Goal: Transaction & Acquisition: Purchase product/service

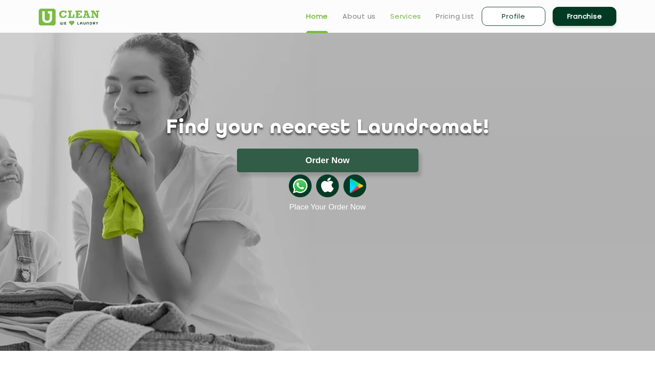
click at [400, 20] on link "Services" at bounding box center [405, 16] width 31 height 11
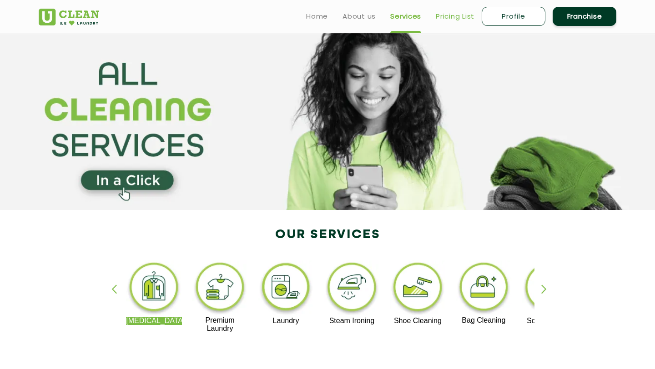
click at [442, 18] on link "Pricing List" at bounding box center [455, 16] width 39 height 11
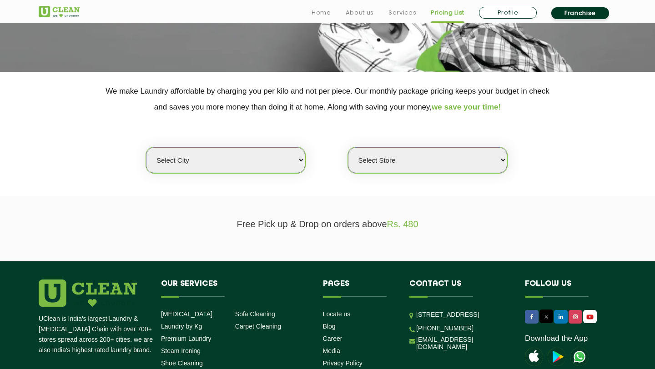
scroll to position [145, 0]
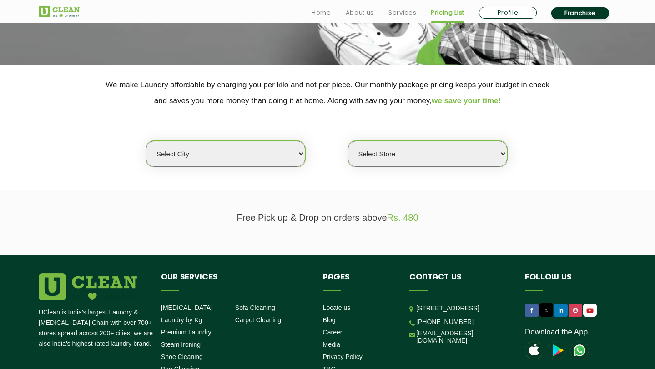
click at [268, 160] on select "Select city Aalo Agartala Agra Ahmedabad Akola Aligarh Alwar - UClean Select Am…" at bounding box center [225, 154] width 159 height 26
select select "6"
click at [146, 141] on select "Select city Aalo Agartala Agra Ahmedabad Akola Aligarh Alwar - UClean Select Am…" at bounding box center [225, 154] width 159 height 26
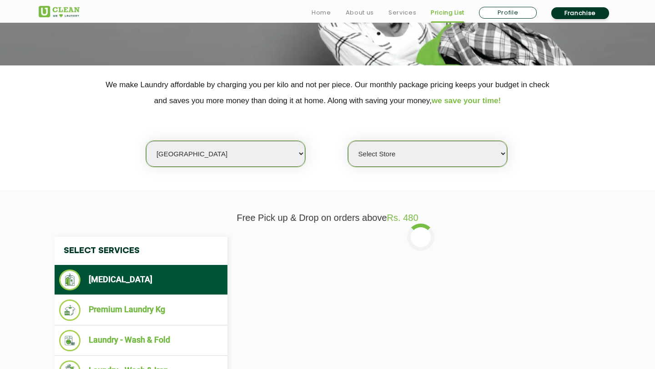
click at [396, 158] on select "Select Store UClean Bhartiya city UClean Hunasamaranahalli UClean KR Puram Beng…" at bounding box center [427, 154] width 159 height 26
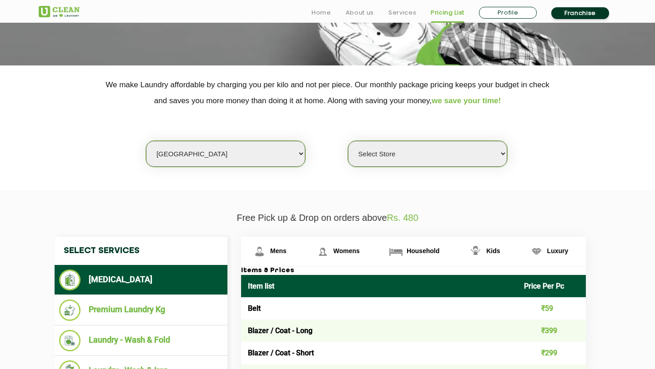
select select "450"
click at [348, 141] on select "Select Store UClean Bhartiya city UClean Hunasamaranahalli UClean KR Puram Beng…" at bounding box center [427, 154] width 159 height 26
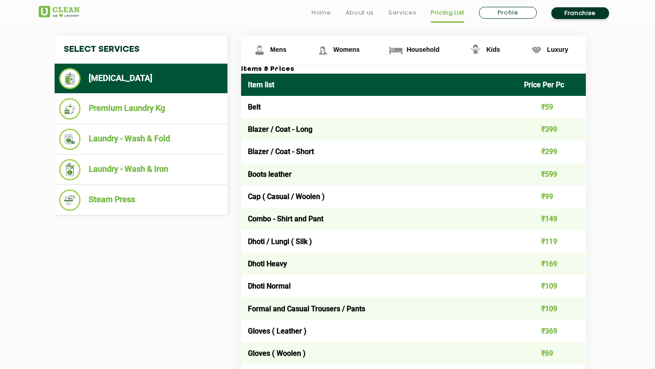
scroll to position [357, 0]
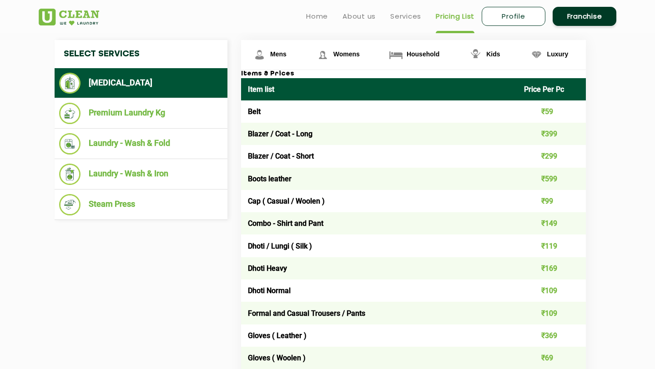
scroll to position [339, 0]
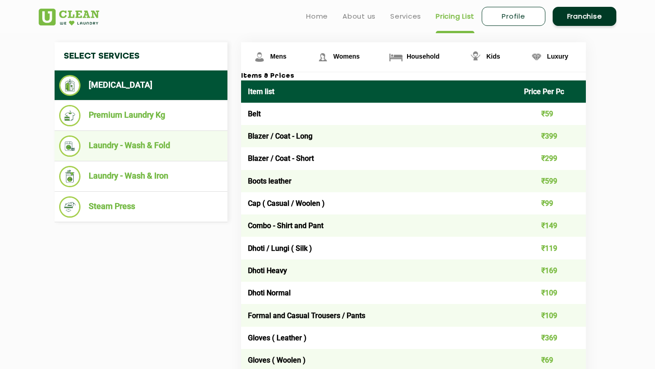
click at [120, 151] on li "Laundry - Wash & Fold" at bounding box center [141, 146] width 164 height 21
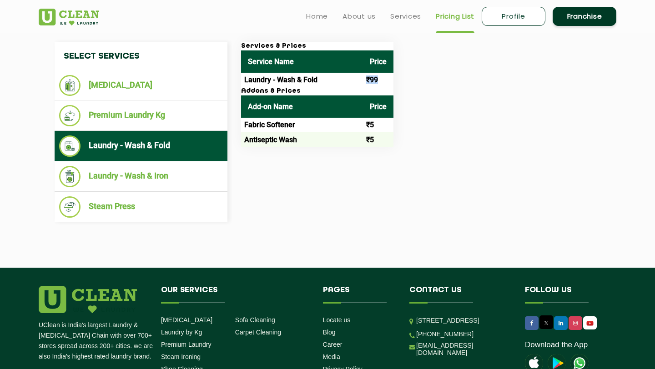
drag, startPoint x: 362, startPoint y: 80, endPoint x: 384, endPoint y: 80, distance: 21.8
click at [384, 80] on tr "Laundry - Wash & Fold ₹99" at bounding box center [317, 80] width 152 height 15
click at [384, 122] on td "₹5" at bounding box center [378, 125] width 30 height 15
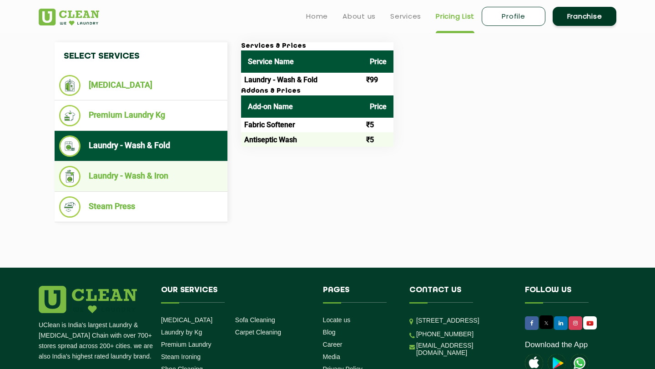
click at [137, 174] on li "Laundry - Wash & Iron" at bounding box center [141, 176] width 164 height 21
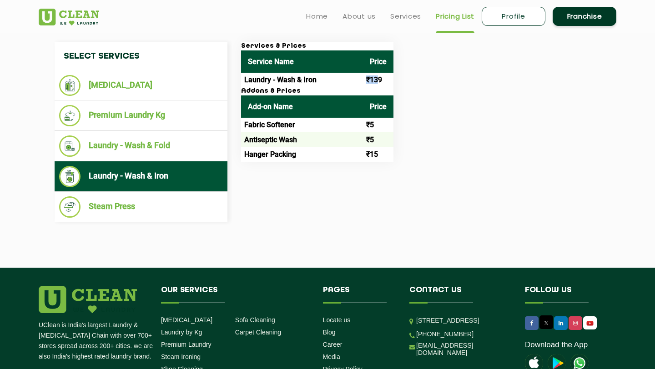
drag, startPoint x: 367, startPoint y: 80, endPoint x: 385, endPoint y: 81, distance: 18.2
click at [385, 81] on td "₹139" at bounding box center [378, 80] width 30 height 15
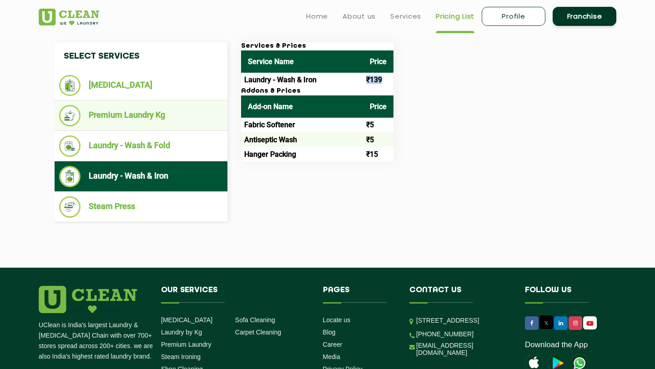
click at [138, 118] on li "Premium Laundry Kg" at bounding box center [141, 115] width 164 height 21
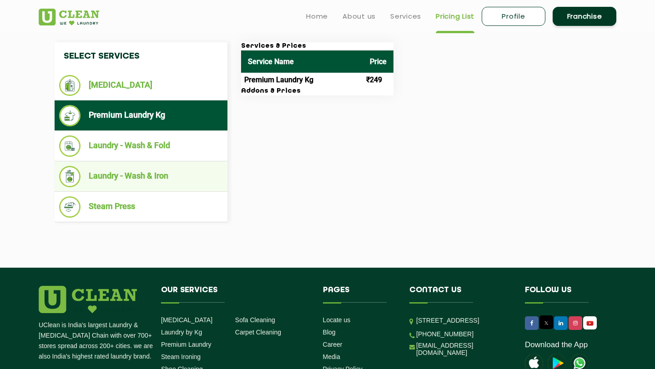
click at [134, 171] on li "Laundry - Wash & Iron" at bounding box center [141, 176] width 164 height 21
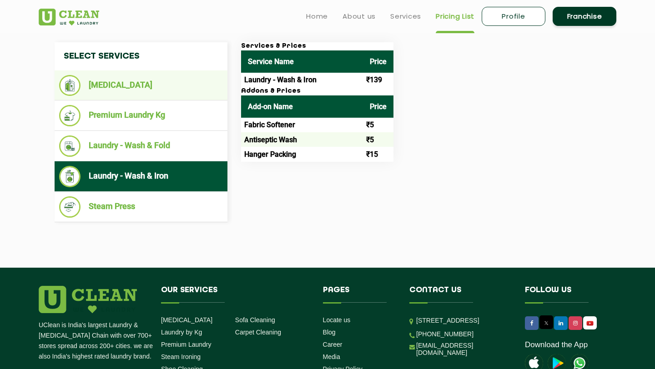
click at [178, 82] on li "[MEDICAL_DATA]" at bounding box center [141, 85] width 164 height 21
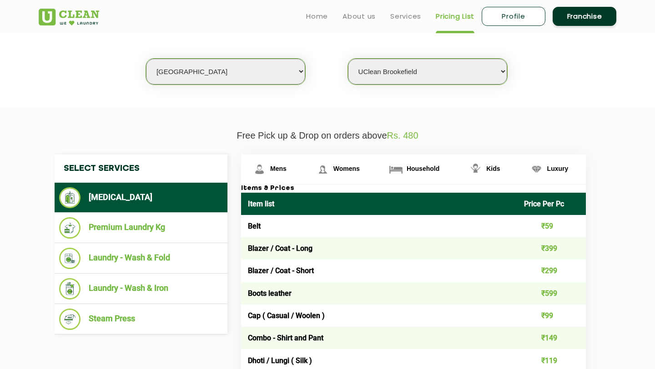
scroll to position [0, 0]
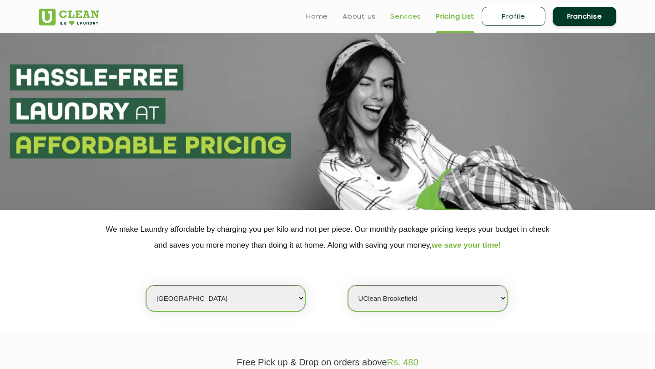
click at [402, 12] on link "Services" at bounding box center [405, 16] width 31 height 11
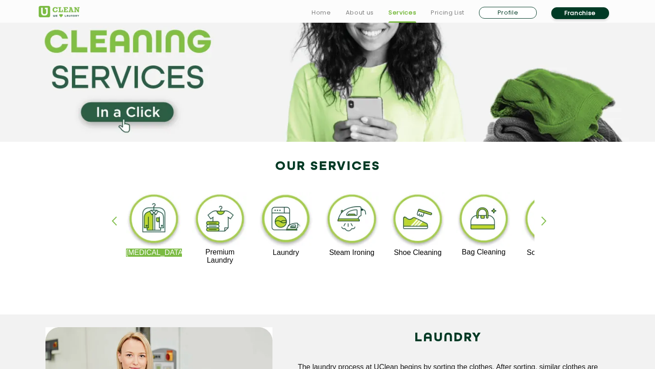
scroll to position [134, 0]
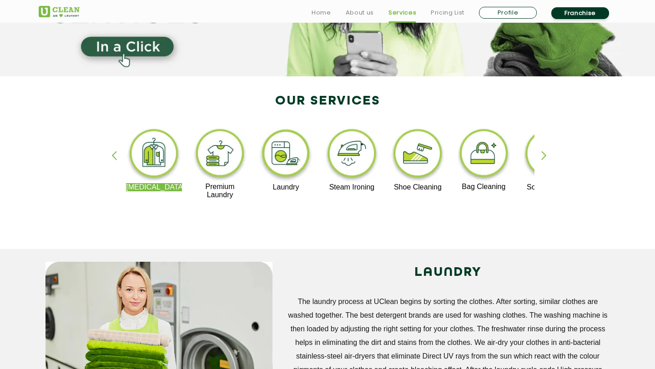
click at [544, 157] on div "button" at bounding box center [548, 163] width 14 height 25
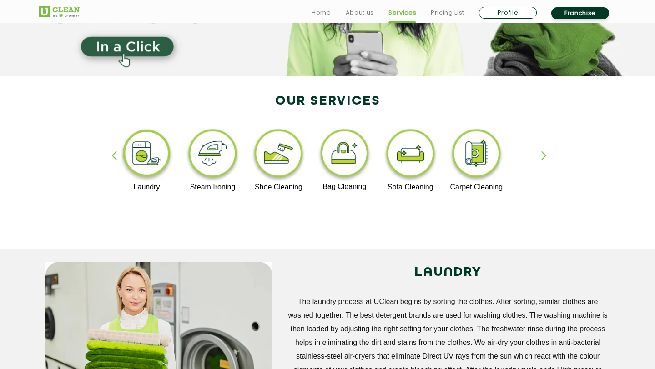
click at [544, 157] on div "button" at bounding box center [548, 163] width 14 height 25
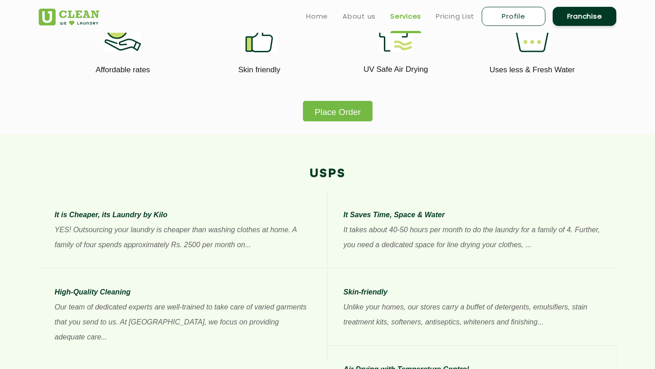
scroll to position [575, 0]
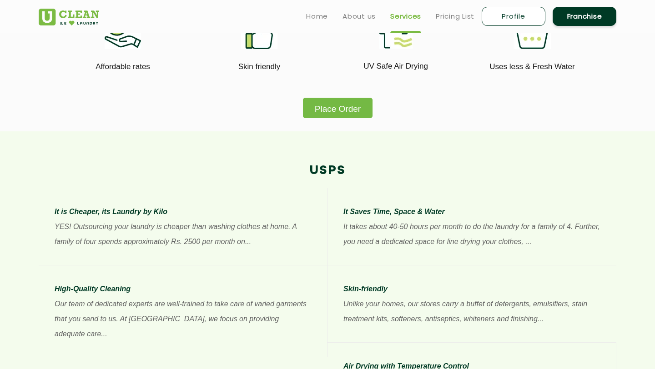
click at [349, 112] on button "Place Order" at bounding box center [338, 108] width 70 height 20
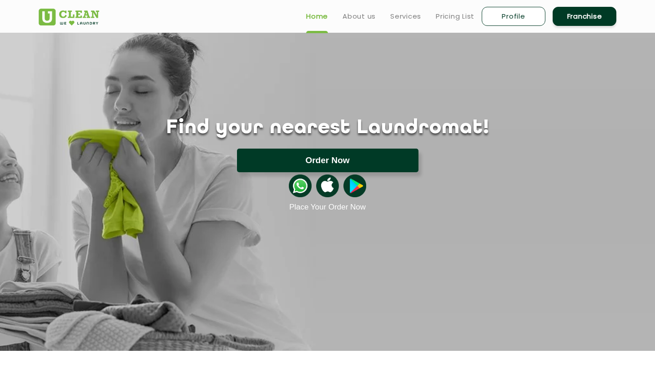
click at [327, 154] on button "Order Now" at bounding box center [328, 161] width 182 height 24
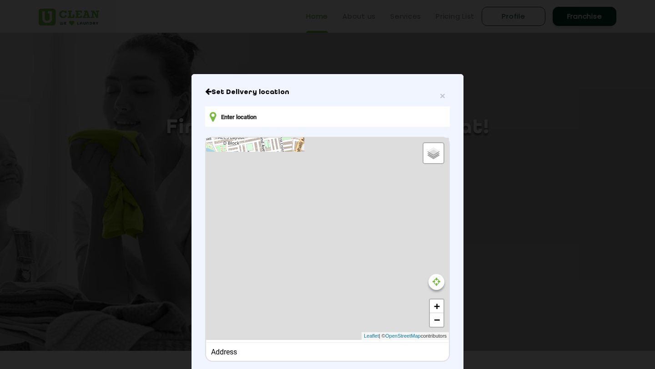
type input "[STREET_ADDRESS][PERSON_NAME]"
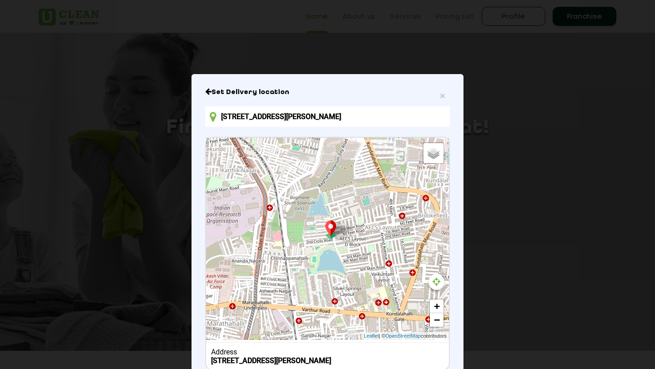
click at [439, 98] on div "Set Delivery location [STREET_ADDRESS][PERSON_NAME] Default Satellite + − Leafl…" at bounding box center [327, 246] width 245 height 316
click at [442, 95] on span "×" at bounding box center [442, 96] width 5 height 10
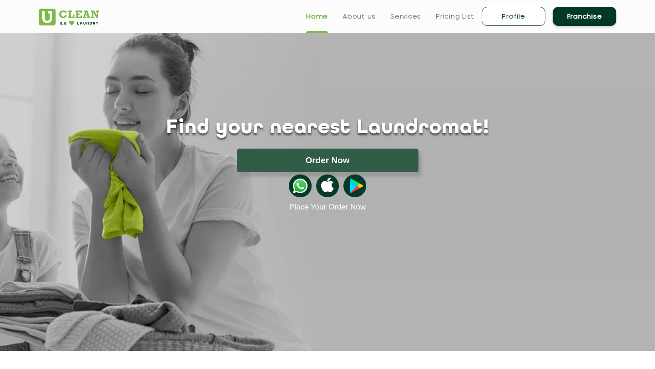
click at [517, 15] on link "Profile" at bounding box center [514, 16] width 64 height 19
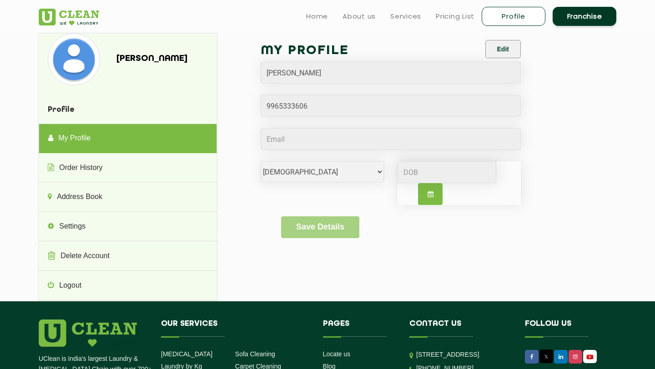
click at [162, 152] on link "My Profile" at bounding box center [128, 139] width 178 height 30
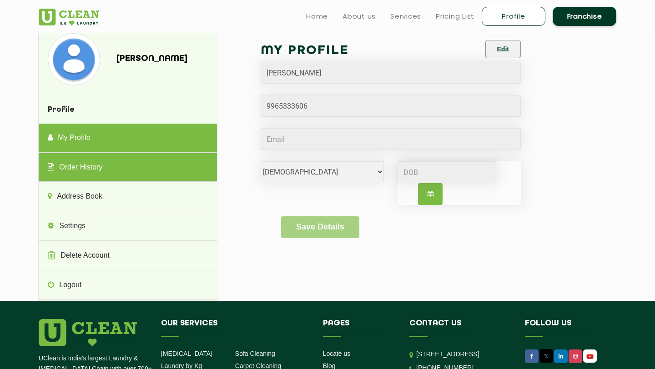
click at [120, 172] on link "Order History" at bounding box center [128, 167] width 178 height 29
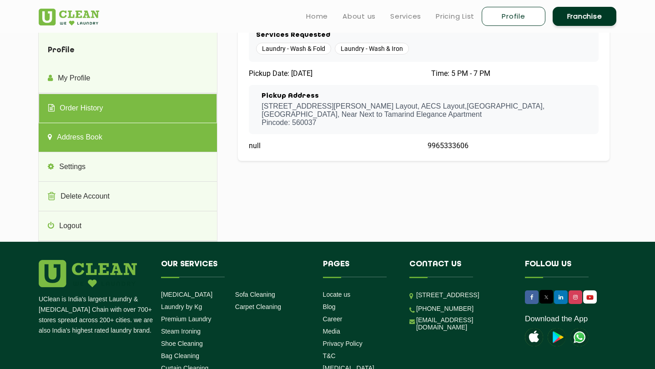
scroll to position [59, 0]
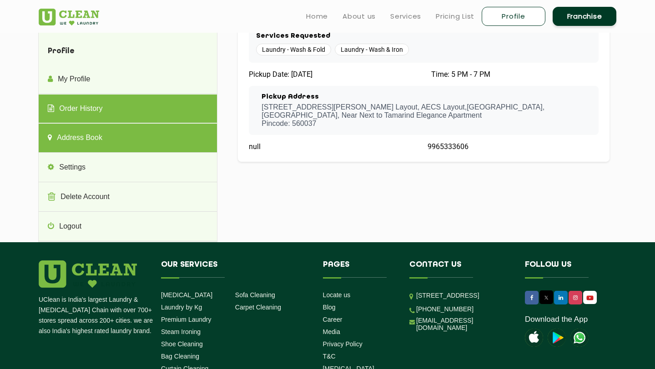
click at [121, 136] on link "Address Book" at bounding box center [128, 138] width 178 height 29
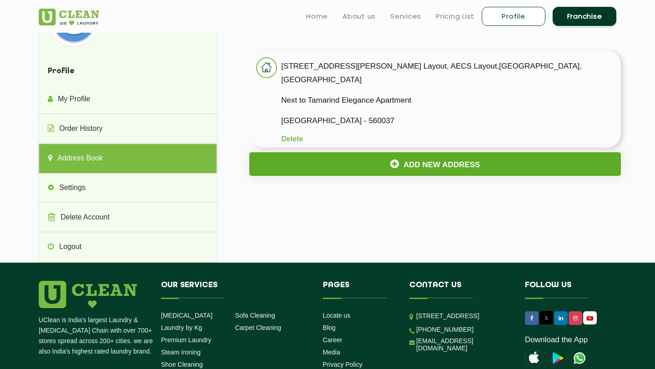
scroll to position [21, 0]
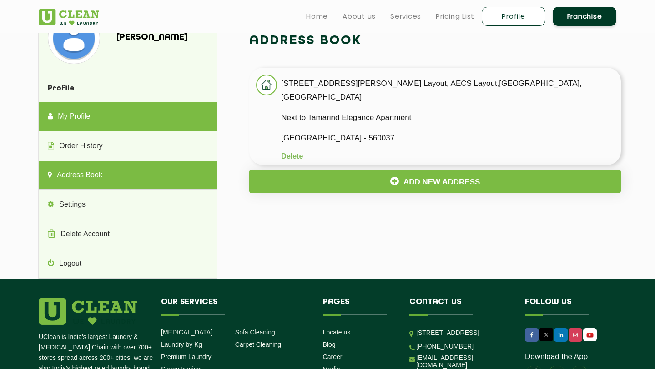
click at [148, 121] on link "My Profile" at bounding box center [128, 116] width 178 height 29
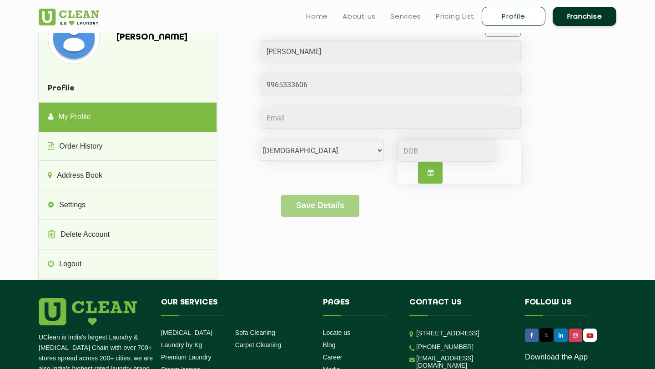
scroll to position [0, 0]
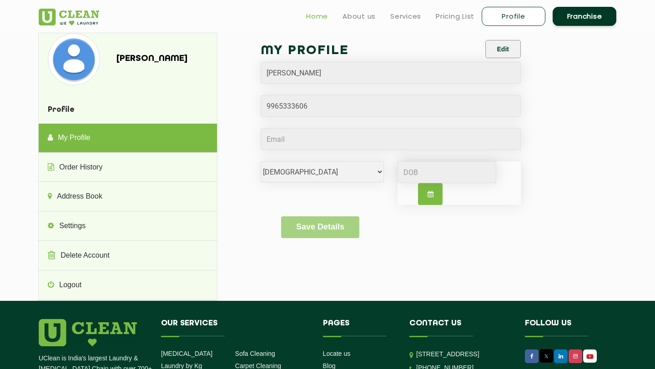
click at [318, 20] on link "Home" at bounding box center [317, 16] width 22 height 11
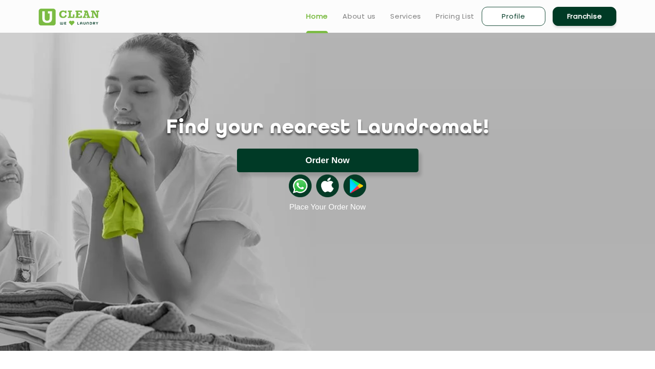
click at [335, 162] on button "Order Now" at bounding box center [328, 161] width 182 height 24
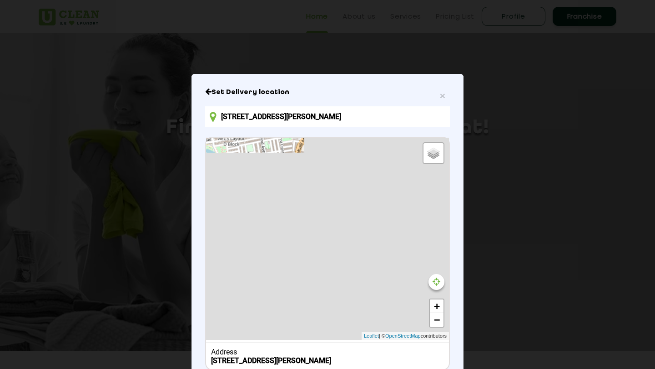
drag, startPoint x: 333, startPoint y: 92, endPoint x: 331, endPoint y: 32, distance: 60.1
click at [331, 32] on div "× Set Delivery location 66, 2nd Cross Rd, Chennappa Layout, Marathahalli, Benga…" at bounding box center [327, 184] width 655 height 369
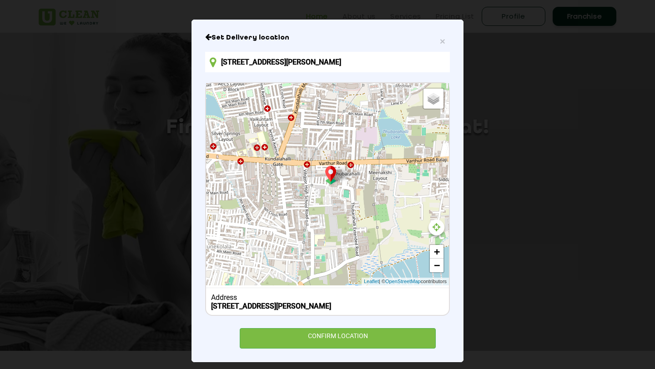
scroll to position [70, 0]
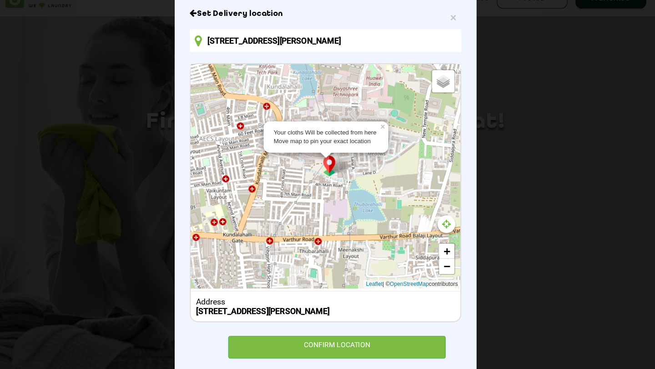
drag, startPoint x: 345, startPoint y: 114, endPoint x: 316, endPoint y: 196, distance: 86.9
click at [316, 196] on div "Your cloths Will be collected from here Move map to pin your exact location × D…" at bounding box center [327, 177] width 243 height 202
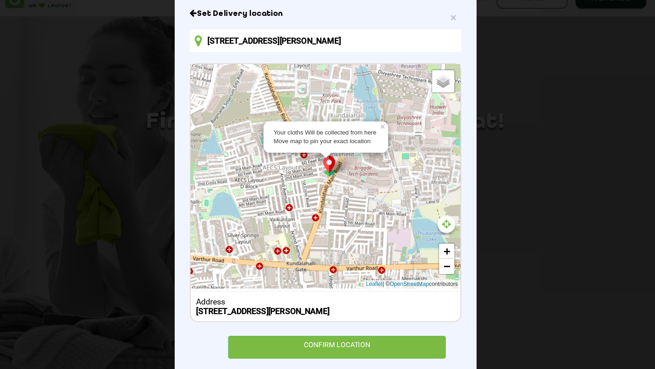
drag, startPoint x: 372, startPoint y: 162, endPoint x: 441, endPoint y: 173, distance: 69.6
click at [441, 174] on div "Your cloths Will be collected from here Move map to pin your exact location × D…" at bounding box center [327, 177] width 243 height 202
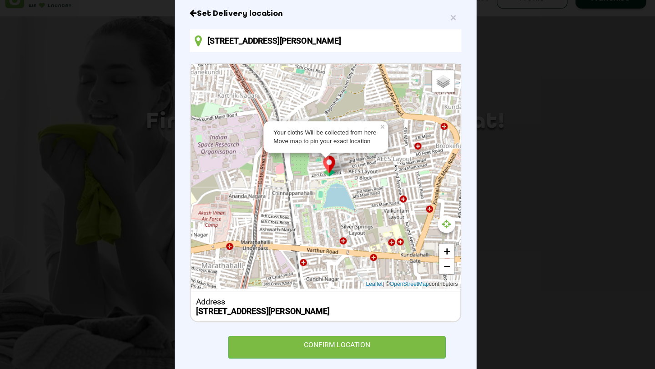
drag, startPoint x: 309, startPoint y: 180, endPoint x: 409, endPoint y: 189, distance: 100.0
click at [409, 189] on div "Your cloths Will be collected from here Move map to pin your exact location × D…" at bounding box center [327, 177] width 243 height 202
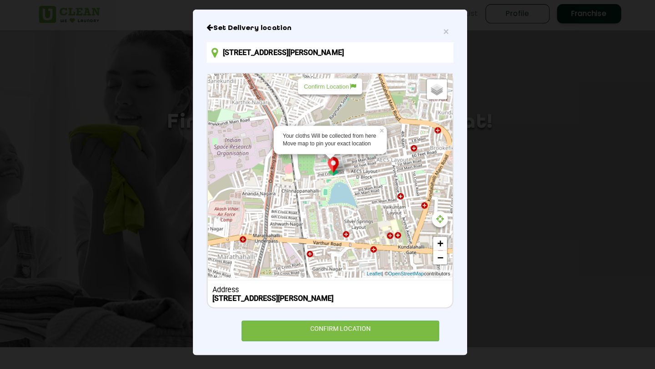
scroll to position [5, 0]
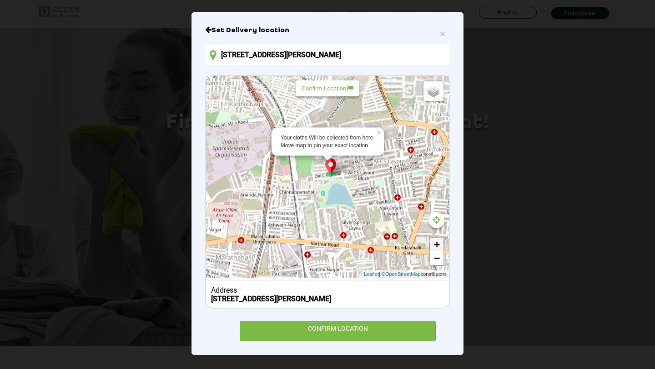
click at [439, 238] on link "+" at bounding box center [437, 245] width 14 height 14
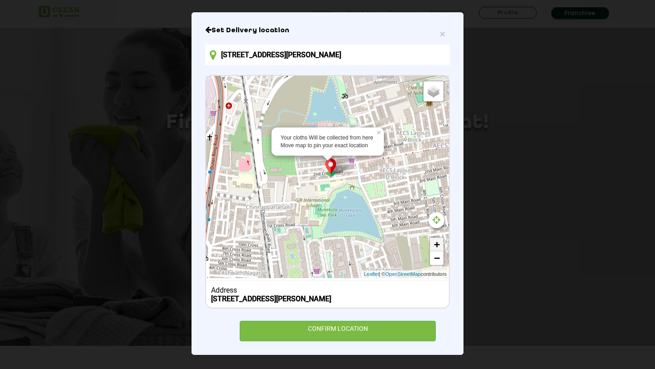
click at [439, 238] on link "+" at bounding box center [437, 245] width 14 height 14
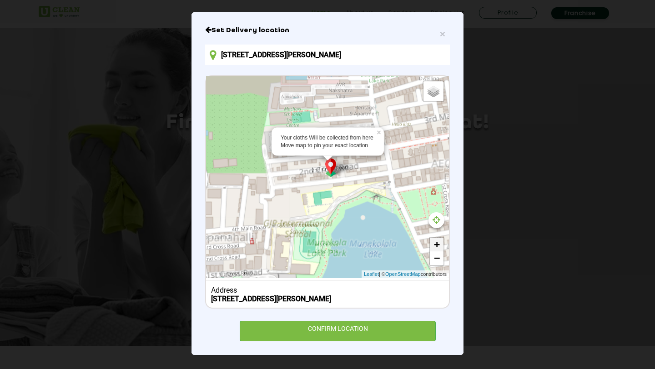
click at [439, 238] on link "+" at bounding box center [437, 245] width 14 height 14
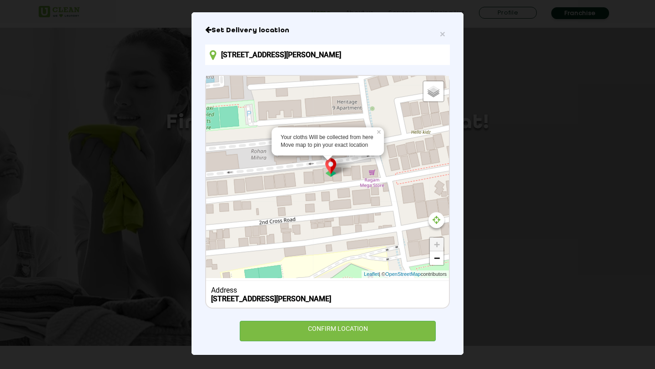
drag, startPoint x: 333, startPoint y: 163, endPoint x: 280, endPoint y: 221, distance: 78.9
click at [280, 221] on div "Your cloths Will be collected from here Move map to pin your exact location × D…" at bounding box center [327, 177] width 243 height 202
click at [435, 252] on link "−" at bounding box center [437, 259] width 14 height 14
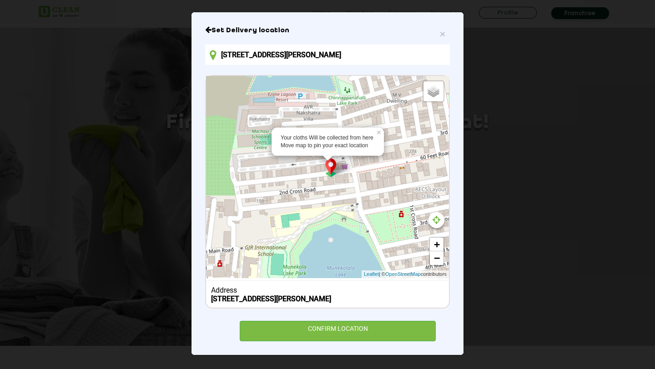
drag, startPoint x: 348, startPoint y: 188, endPoint x: 343, endPoint y: 179, distance: 10.4
click at [343, 179] on div "Your cloths Will be collected from here Move map to pin your exact location × D…" at bounding box center [327, 177] width 243 height 202
click at [437, 238] on link "+" at bounding box center [437, 245] width 14 height 14
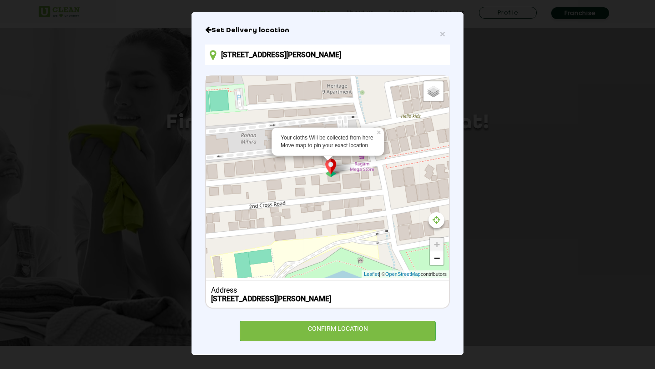
click at [437, 238] on link "+" at bounding box center [437, 245] width 14 height 14
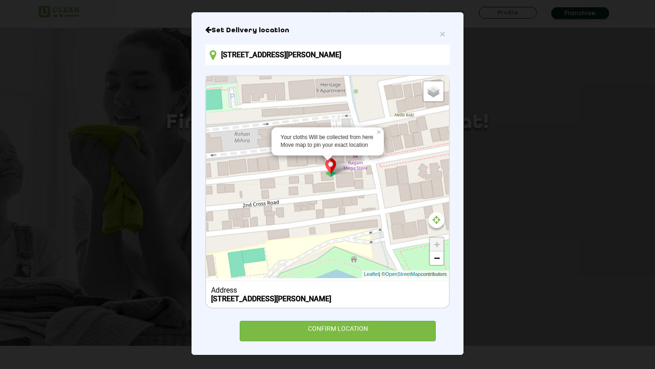
drag, startPoint x: 346, startPoint y: 167, endPoint x: 338, endPoint y: 166, distance: 8.2
click at [338, 166] on div "Your cloths Will be collected from here Move map to pin your exact location × D…" at bounding box center [327, 177] width 243 height 202
click at [284, 47] on input "[STREET_ADDRESS][PERSON_NAME]" at bounding box center [327, 55] width 245 height 20
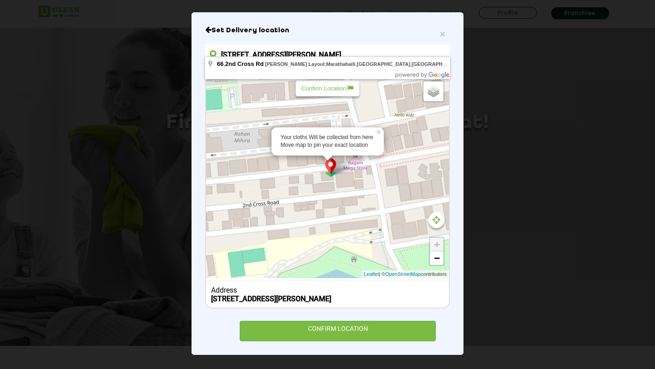
click at [217, 46] on input "[STREET_ADDRESS][PERSON_NAME]" at bounding box center [327, 55] width 245 height 20
drag, startPoint x: 217, startPoint y: 46, endPoint x: 413, endPoint y: 45, distance: 195.2
click at [413, 45] on input "[STREET_ADDRESS][PERSON_NAME]" at bounding box center [327, 55] width 245 height 20
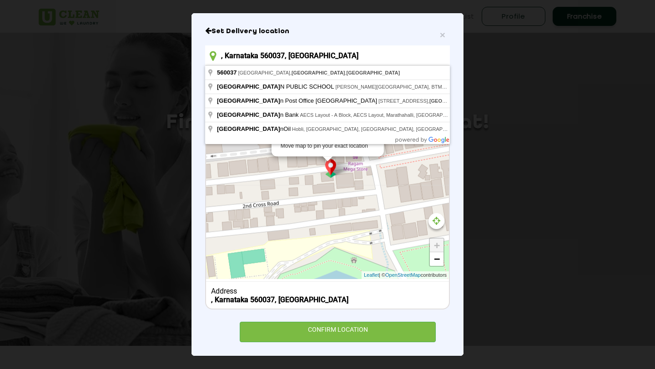
drag, startPoint x: 328, startPoint y: 58, endPoint x: 215, endPoint y: 54, distance: 112.9
click at [215, 54] on div ", Karnataka 560037, India" at bounding box center [327, 55] width 245 height 20
paste input "[STREET_ADDRESS][PERSON_NAME] Layout, AECS Layout,[GEOGRAPHIC_DATA], [GEOGRAPHI…"
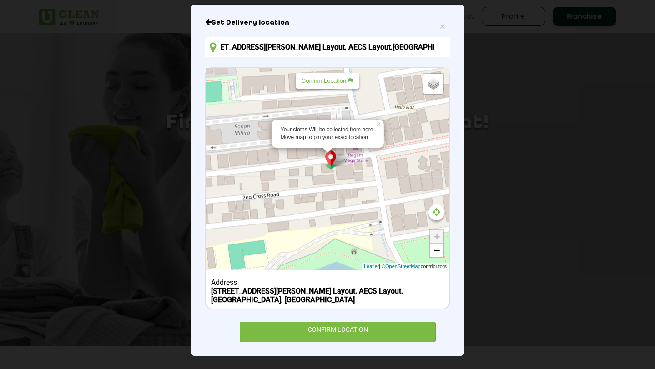
scroll to position [0, 0]
drag, startPoint x: 401, startPoint y: 44, endPoint x: 204, endPoint y: 59, distance: 197.5
click at [204, 59] on div "× Set Delivery location 28 and 29, 3rd floor, 1st cross road, Maruthi Layout, A…" at bounding box center [328, 181] width 272 height 352
click at [333, 19] on h6 "Set Delivery location" at bounding box center [327, 22] width 245 height 9
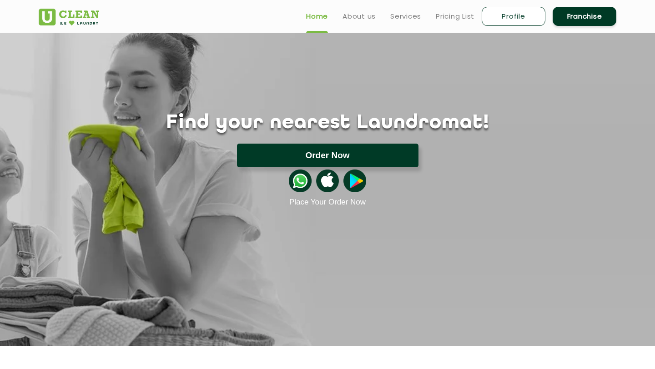
click at [344, 152] on button "Order Now" at bounding box center [328, 156] width 182 height 24
type input "[STREET_ADDRESS][PERSON_NAME]"
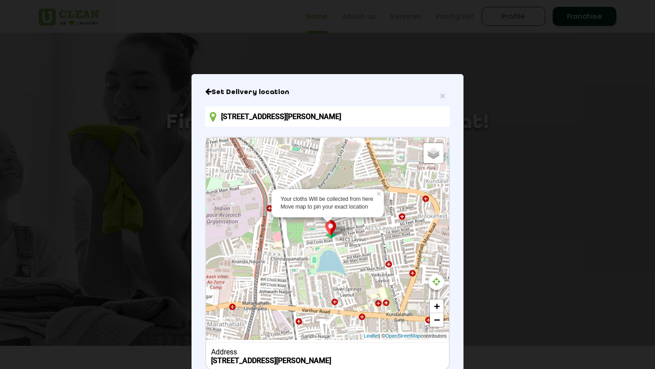
click at [335, 119] on input "[STREET_ADDRESS][PERSON_NAME]" at bounding box center [327, 116] width 245 height 20
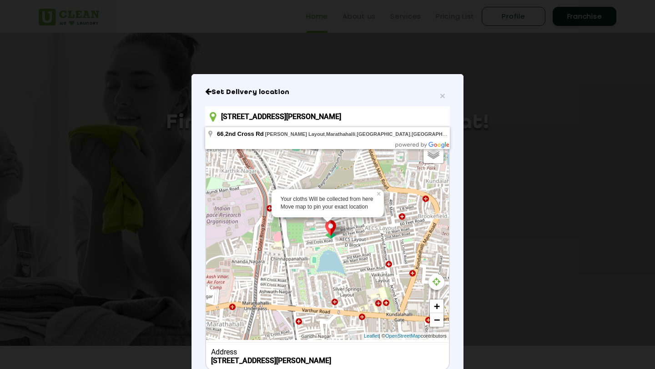
click at [335, 119] on input "[STREET_ADDRESS][PERSON_NAME]" at bounding box center [327, 116] width 245 height 20
drag, startPoint x: 223, startPoint y: 116, endPoint x: 487, endPoint y: 111, distance: 263.9
click at [487, 111] on div "× Set Delivery location 66, 2nd Cross Rd, Chennappa Layout, Marathahalli, Benga…" at bounding box center [327, 184] width 655 height 369
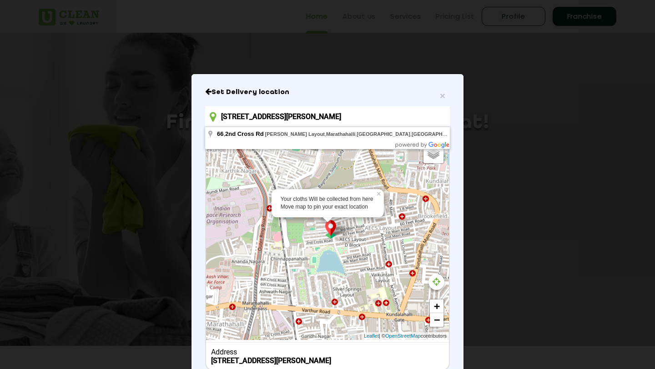
scroll to position [0, 0]
drag, startPoint x: 436, startPoint y: 117, endPoint x: 212, endPoint y: 119, distance: 223.8
click at [212, 119] on div "[STREET_ADDRESS][PERSON_NAME]" at bounding box center [327, 116] width 245 height 20
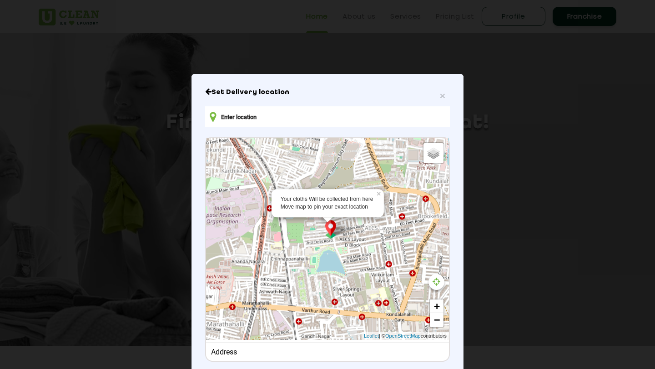
paste input "[STREET_ADDRESS][PERSON_NAME] Layout, AECS Layout,[GEOGRAPHIC_DATA], [GEOGRAPHI…"
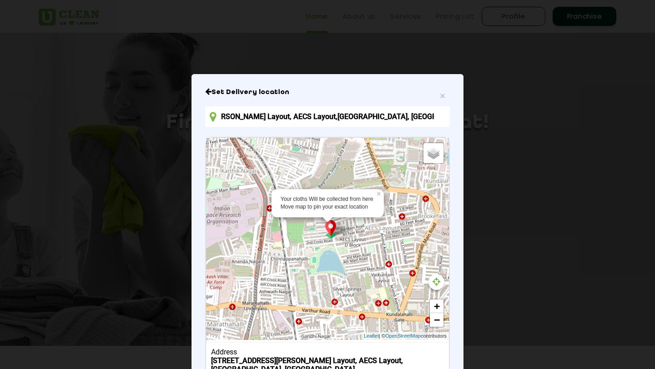
click at [323, 89] on h6 "Set Delivery location" at bounding box center [327, 92] width 245 height 9
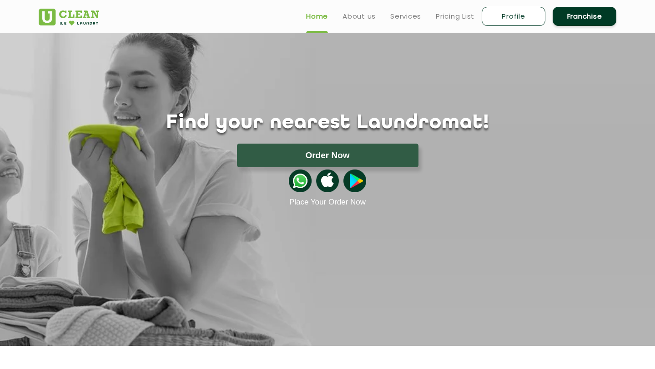
scroll to position [0, 0]
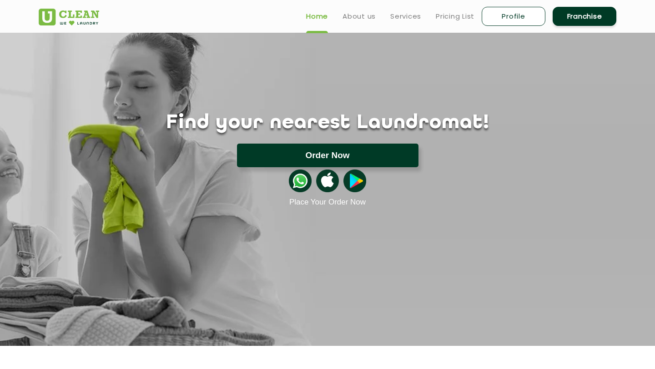
click at [318, 153] on button "Order Now" at bounding box center [328, 156] width 182 height 24
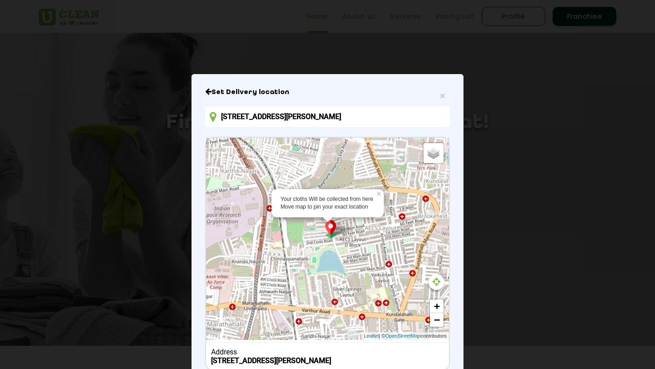
click at [297, 120] on input "[STREET_ADDRESS][PERSON_NAME]" at bounding box center [327, 116] width 245 height 20
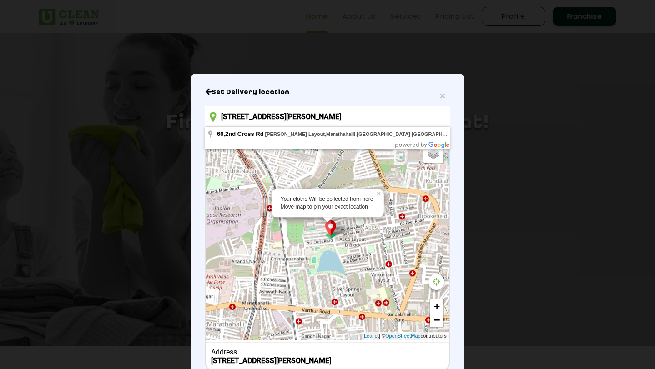
scroll to position [0, 69]
drag, startPoint x: 223, startPoint y: 114, endPoint x: 465, endPoint y: 119, distance: 241.6
click at [465, 119] on div "× Set Delivery location 66, 2nd Cross Rd, Chennappa Layout, Marathahalli, Benga…" at bounding box center [327, 184] width 655 height 369
type input "6"
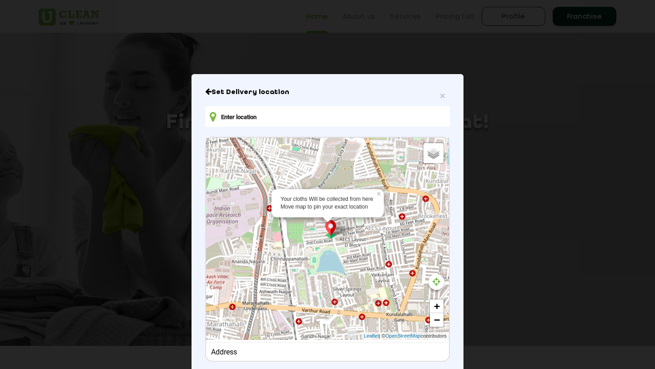
paste input "[STREET_ADDRESS][PERSON_NAME] Layout, AECS Layout,[GEOGRAPHIC_DATA], [GEOGRAPHI…"
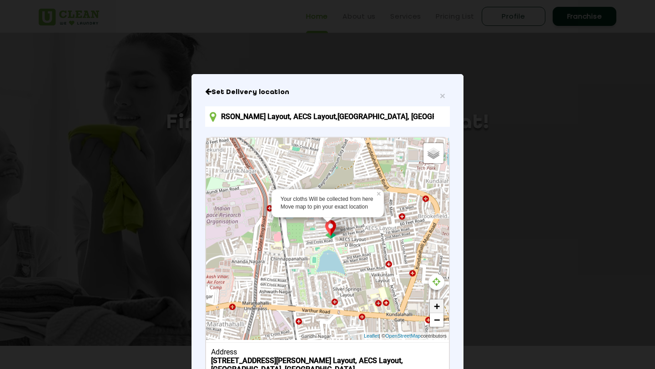
type input "[STREET_ADDRESS][PERSON_NAME] Layout, AECS Layout,[GEOGRAPHIC_DATA], [GEOGRAPHI…"
click at [438, 303] on link "+" at bounding box center [437, 307] width 14 height 14
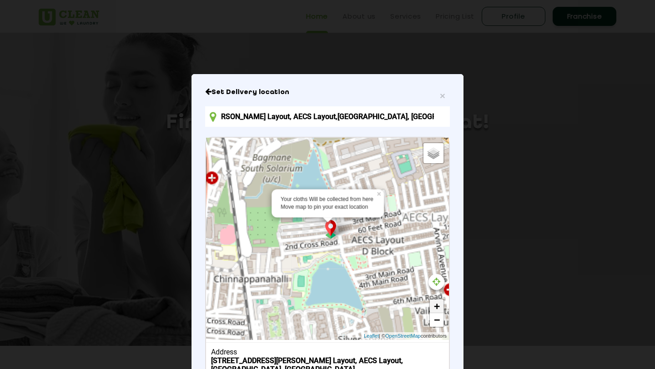
scroll to position [0, 0]
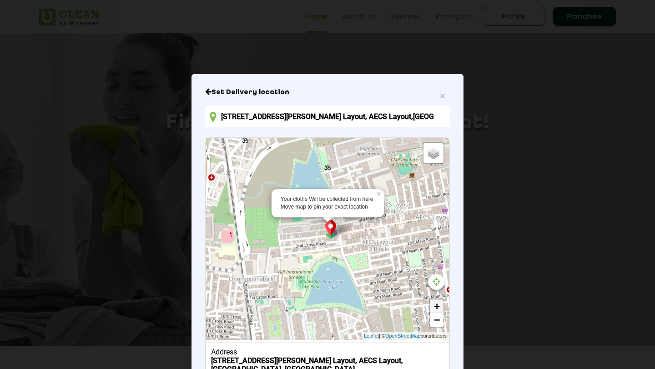
click at [438, 303] on link "+" at bounding box center [437, 307] width 14 height 14
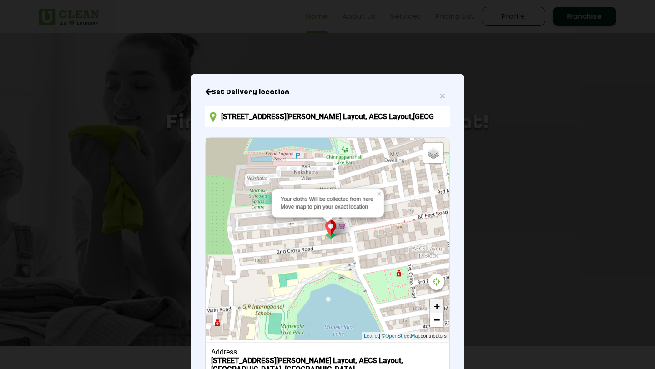
click at [438, 303] on link "+" at bounding box center [437, 307] width 14 height 14
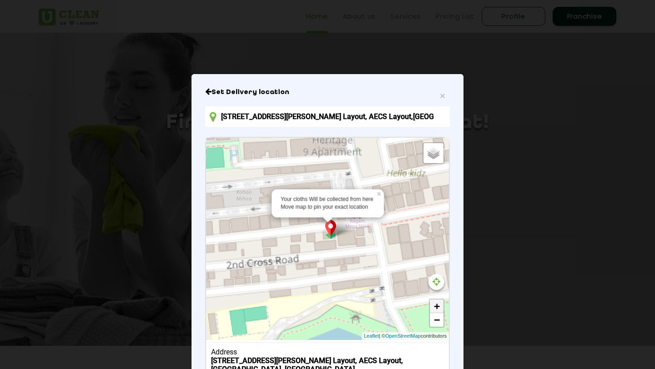
click at [438, 303] on link "+" at bounding box center [437, 307] width 14 height 14
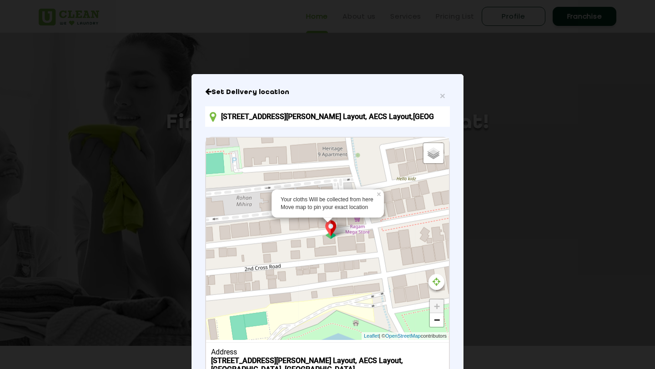
drag, startPoint x: 343, startPoint y: 239, endPoint x: 344, endPoint y: 247, distance: 7.3
click at [344, 247] on div "Your cloths Will be collected from here Move map to pin your exact location × D…" at bounding box center [327, 239] width 243 height 202
drag, startPoint x: 459, startPoint y: 227, endPoint x: 460, endPoint y: 170, distance: 57.3
click at [460, 170] on div "× Set Delivery location 28 and 29, 3rd floor, 1st cross road, Maruthi Layout, A…" at bounding box center [328, 250] width 272 height 352
click at [441, 318] on link "−" at bounding box center [437, 320] width 14 height 14
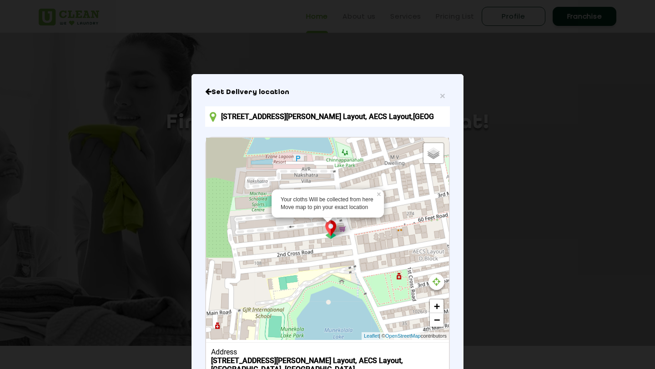
scroll to position [70, 0]
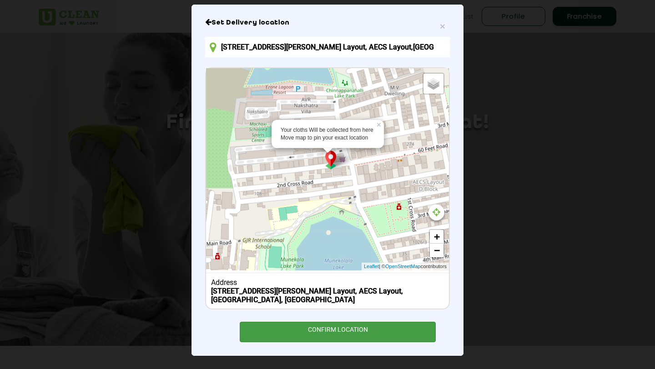
click at [338, 331] on div "CONFIRM LOCATION" at bounding box center [338, 332] width 196 height 20
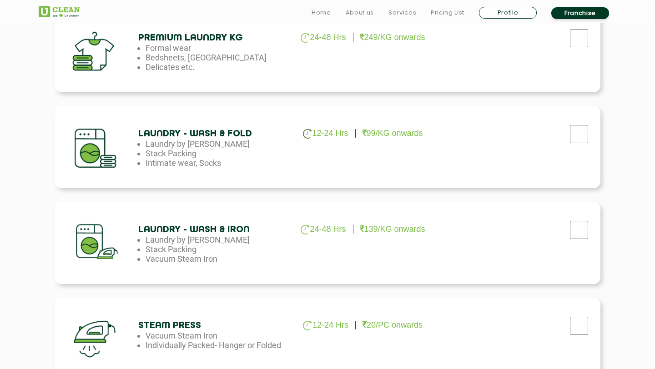
scroll to position [441, 0]
checkbox input "true"
click at [626, 136] on section "Build your laundry cart Dry Cleaning 3-5 Days 29/PC onwards Formal wear, Orname…" at bounding box center [327, 160] width 655 height 654
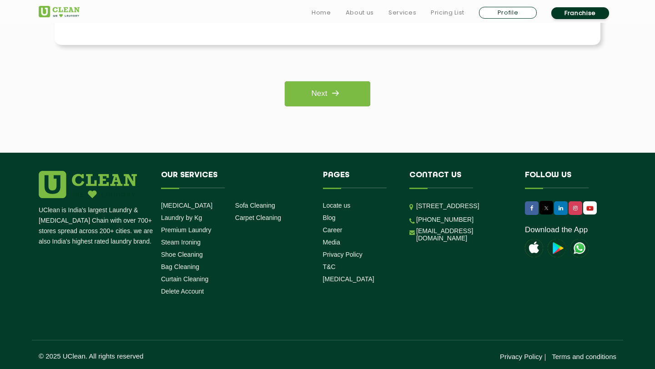
scroll to position [778, 0]
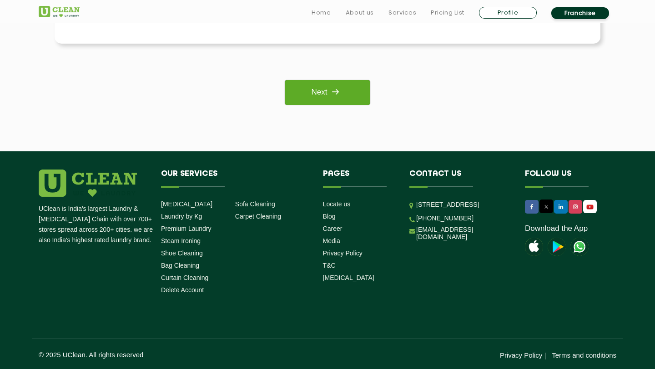
click at [333, 93] on img at bounding box center [335, 92] width 16 height 16
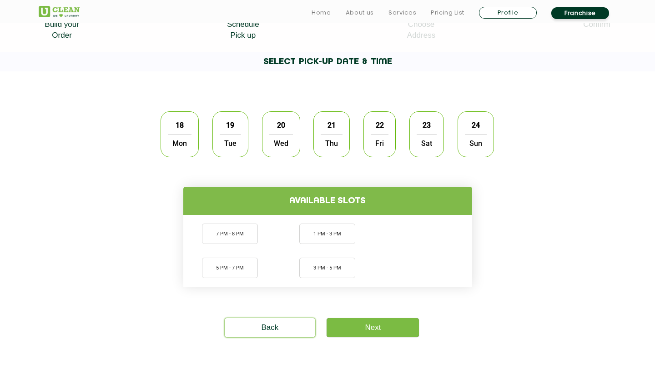
scroll to position [243, 0]
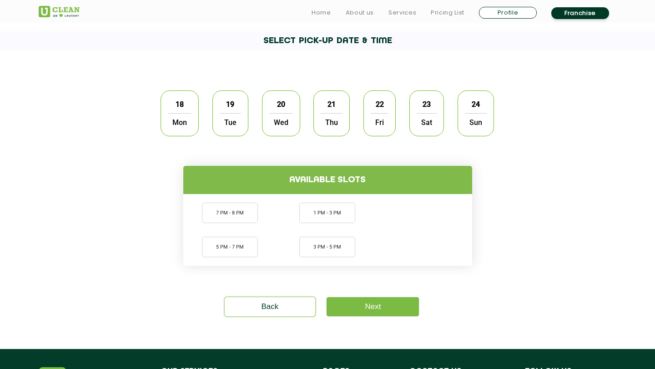
click at [180, 104] on span "18" at bounding box center [179, 105] width 17 height 18
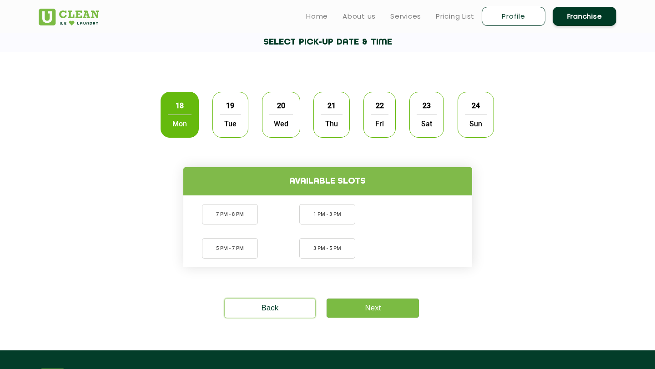
scroll to position [242, 0]
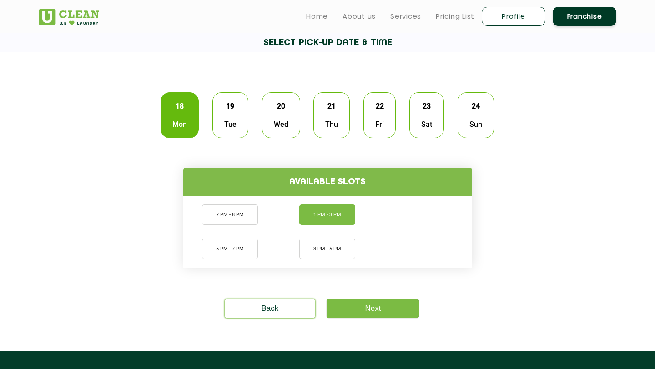
click at [327, 219] on li "1 PM - 3 PM" at bounding box center [327, 215] width 56 height 20
click at [550, 217] on div "Available slots 7 PM - 8 PM 5 PM - 7 PM 1 PM - 3 PM 3 PM - 5 PM" at bounding box center [327, 206] width 591 height 123
click at [376, 308] on link "Next" at bounding box center [373, 308] width 92 height 19
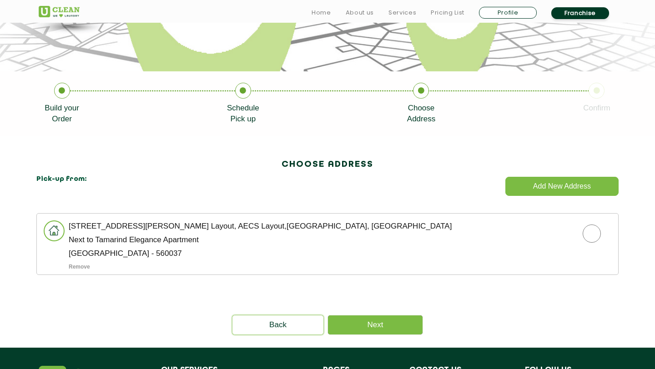
scroll to position [141, 0]
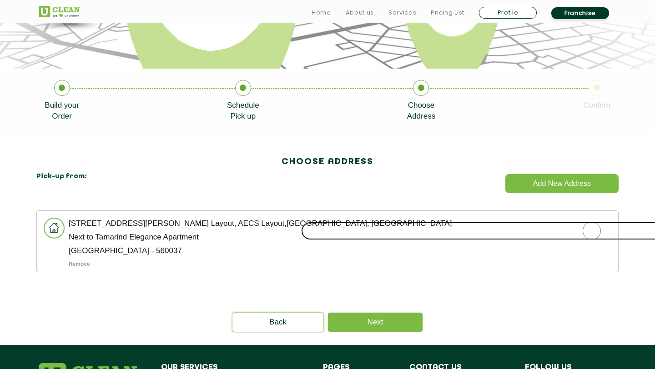
click at [593, 232] on input "radio" at bounding box center [591, 231] width 581 height 18
radio input "true"
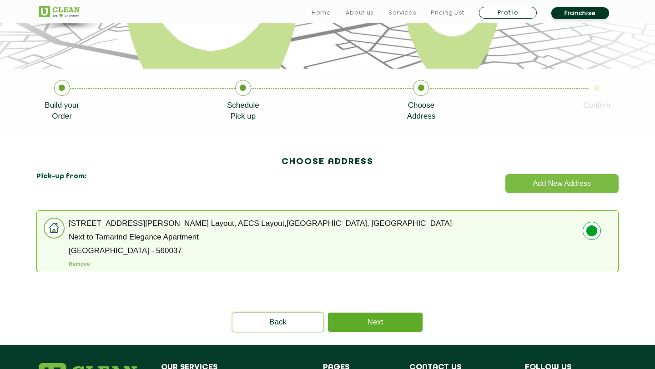
click at [377, 320] on link "Next" at bounding box center [375, 322] width 95 height 19
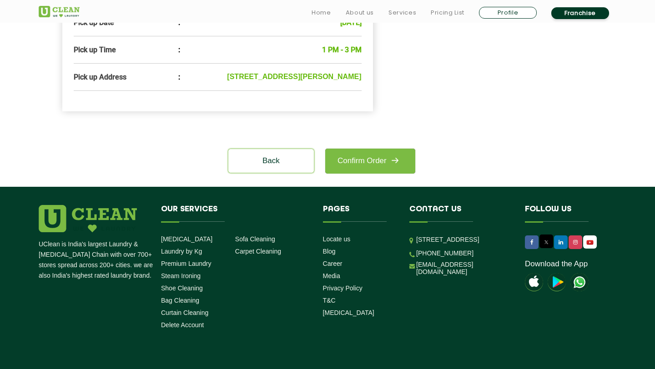
scroll to position [403, 0]
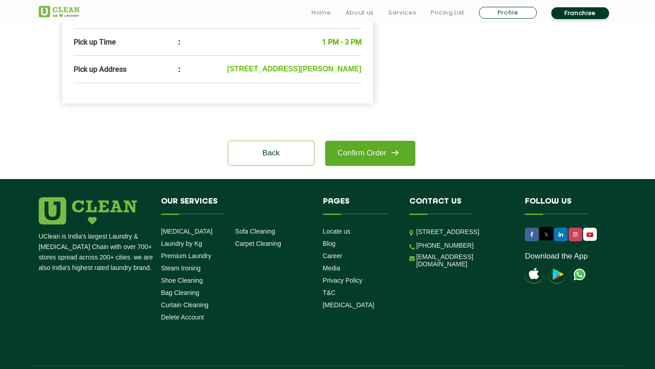
click at [378, 166] on link "Confirm Order" at bounding box center [370, 153] width 90 height 25
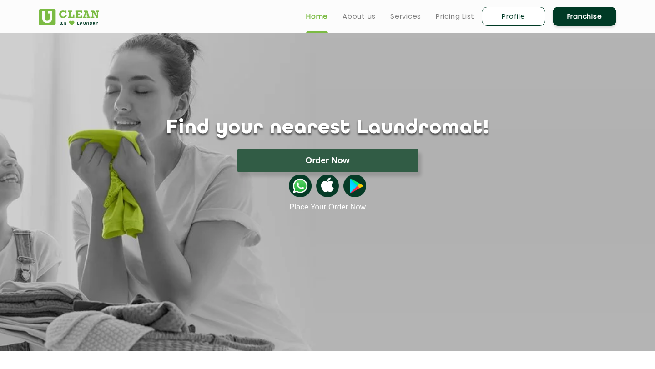
click at [517, 19] on link "Profile" at bounding box center [514, 16] width 64 height 19
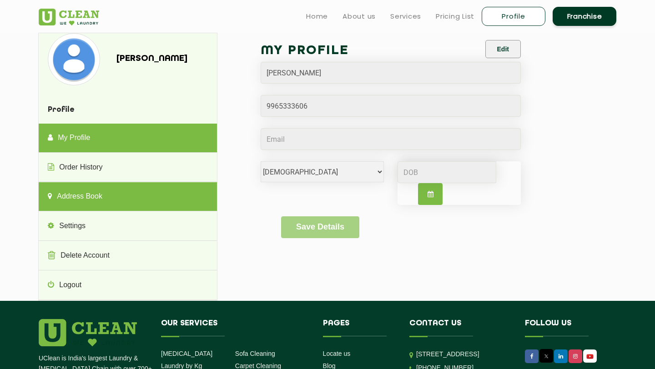
click at [125, 193] on link "Address Book" at bounding box center [128, 196] width 178 height 29
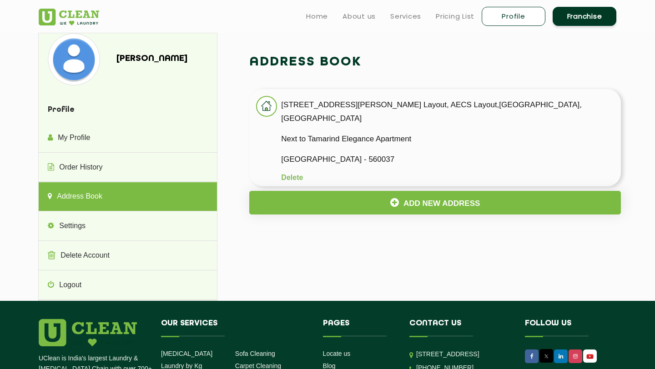
drag, startPoint x: 282, startPoint y: 106, endPoint x: 597, endPoint y: 110, distance: 314.8
click at [597, 110] on p "[STREET_ADDRESS][PERSON_NAME] Layout, AECS Layout,[GEOGRAPHIC_DATA], [GEOGRAPHI…" at bounding box center [451, 111] width 340 height 27
copy p "[STREET_ADDRESS][PERSON_NAME] Layout, AECS Layout,[GEOGRAPHIC_DATA], [GEOGRAPHI…"
